Goal: Navigation & Orientation: Go to known website

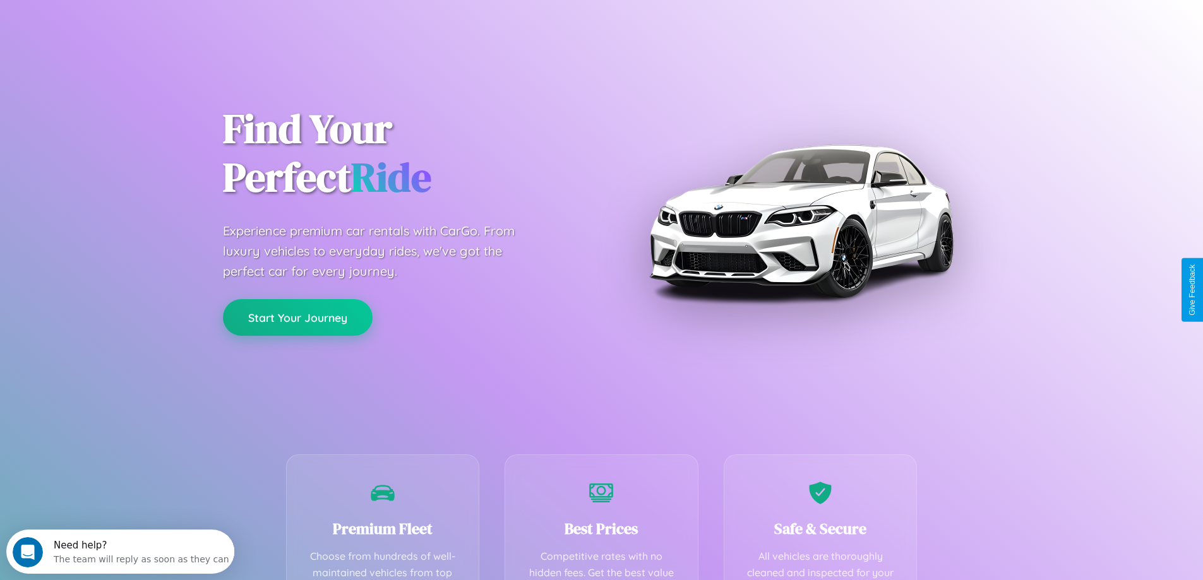
click at [297, 318] on button "Start Your Journey" at bounding box center [298, 317] width 150 height 37
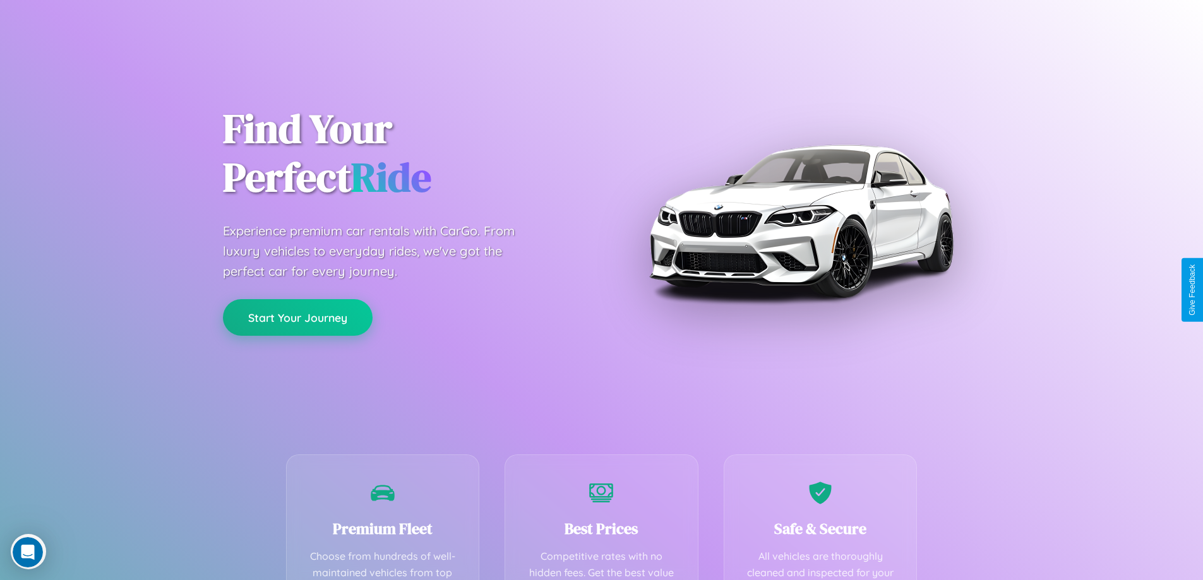
click at [297, 317] on button "Start Your Journey" at bounding box center [298, 317] width 150 height 37
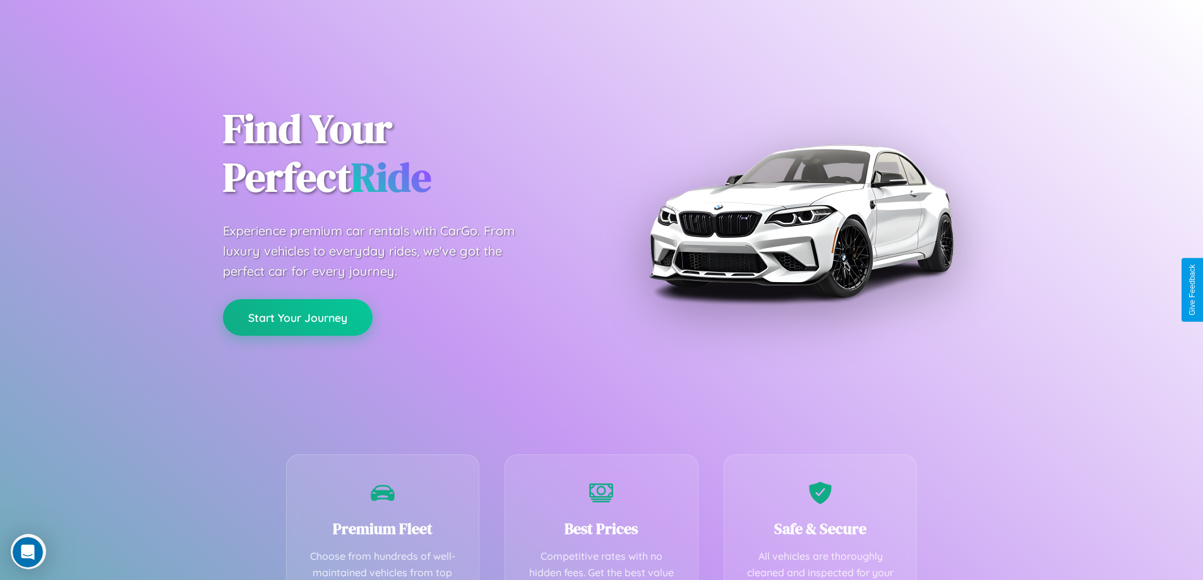
click at [297, 317] on button "Start Your Journey" at bounding box center [298, 317] width 150 height 37
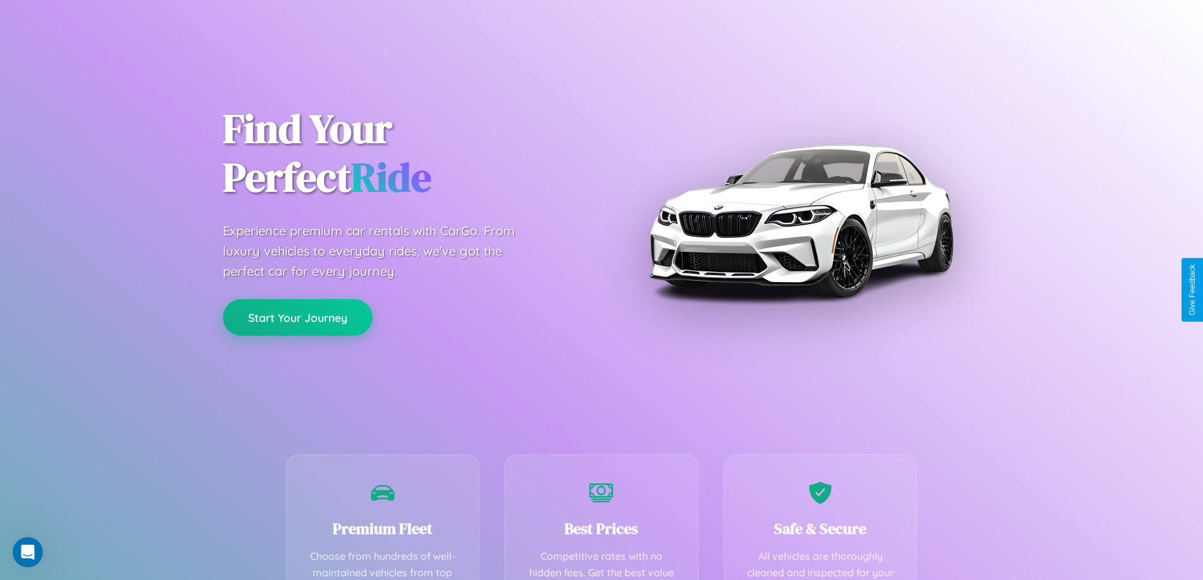
click at [297, 317] on button "Start Your Journey" at bounding box center [298, 317] width 150 height 37
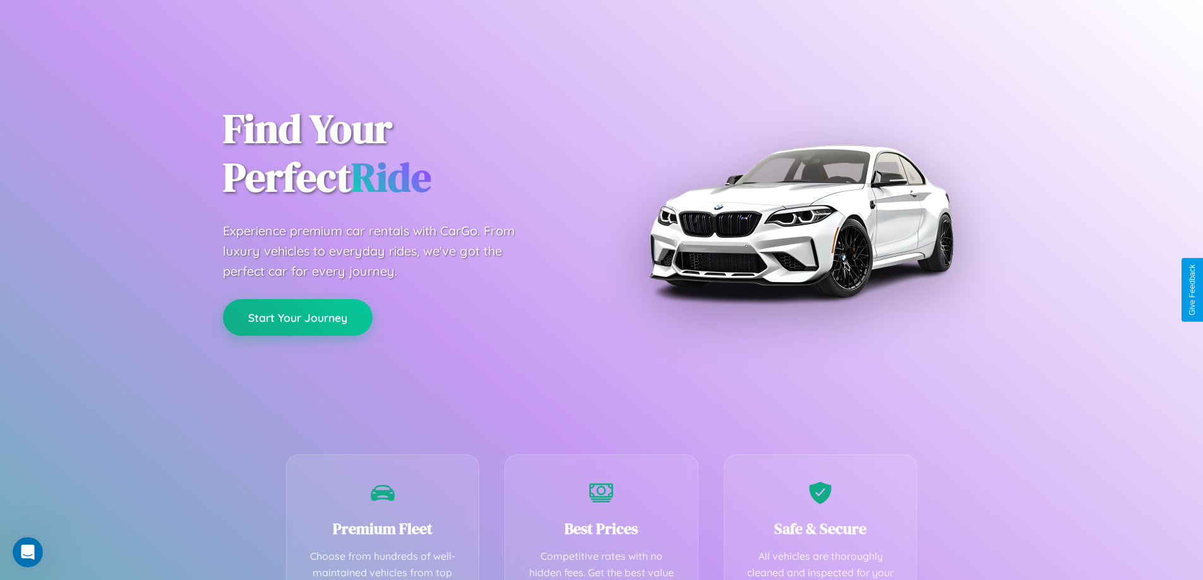
click at [297, 317] on button "Start Your Journey" at bounding box center [298, 317] width 150 height 37
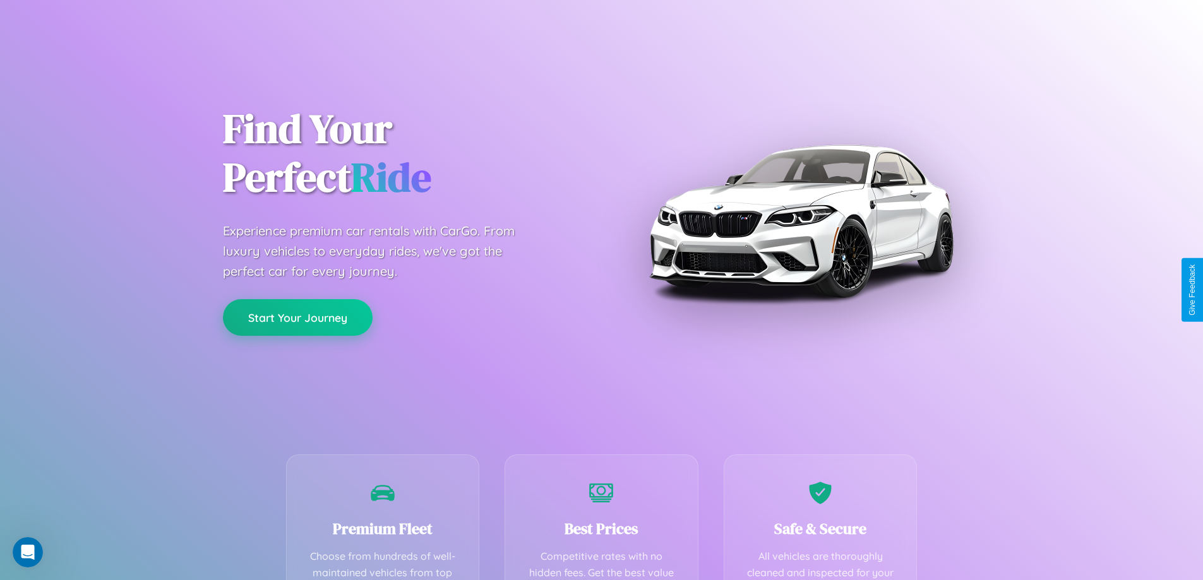
click at [297, 317] on button "Start Your Journey" at bounding box center [298, 317] width 150 height 37
